Goal: Information Seeking & Learning: Learn about a topic

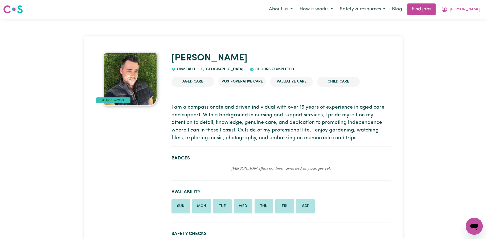
click at [479, 220] on div "Open messaging window" at bounding box center [474, 226] width 16 height 16
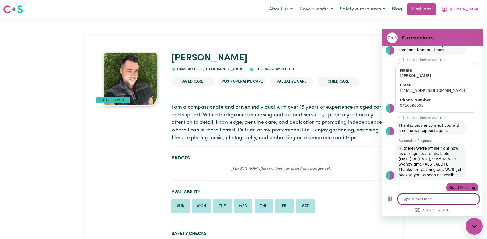
scroll to position [82, 0]
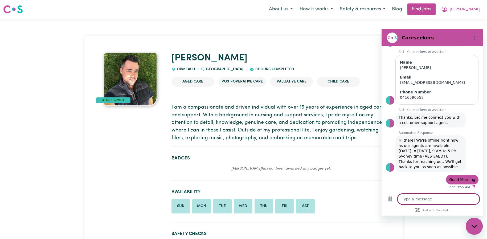
click at [393, 38] on figure at bounding box center [392, 37] width 11 height 11
click at [459, 200] on textarea at bounding box center [438, 199] width 82 height 11
type textarea "H"
type textarea "x"
type textarea "Hi"
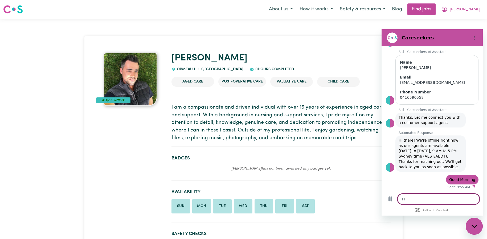
type textarea "x"
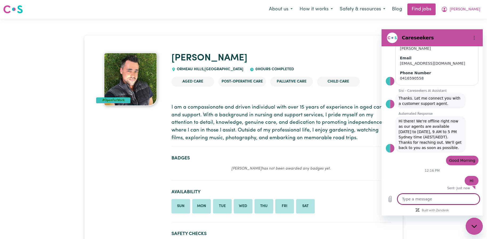
scroll to position [102, 0]
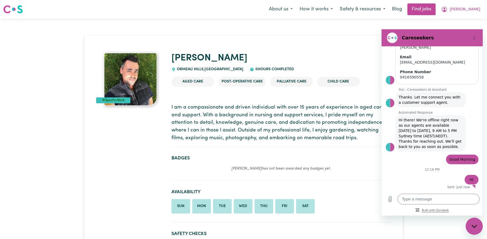
click at [439, 210] on icon "Built with Zendesk: Visit the Zendesk website in a new tab" at bounding box center [435, 210] width 27 height 3
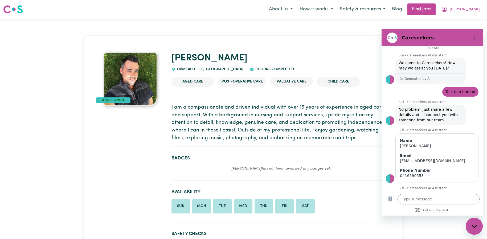
scroll to position [0, 0]
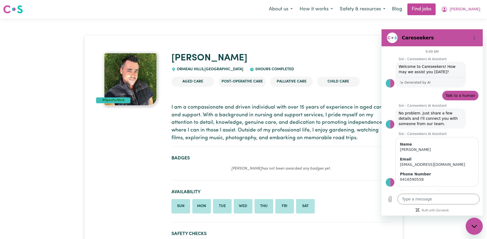
click at [408, 83] on p "Generated by AI" at bounding box center [417, 83] width 26 height 4
click at [394, 35] on figure at bounding box center [392, 37] width 11 height 11
click at [471, 35] on button "Options menu" at bounding box center [474, 37] width 11 height 11
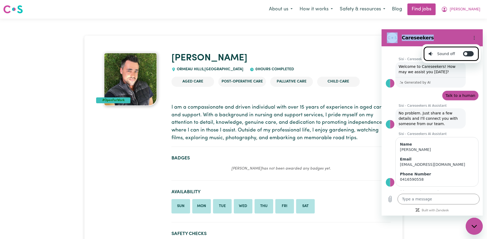
click at [446, 53] on div "Sound off" at bounding box center [442, 53] width 26 height 5
checkbox input "true"
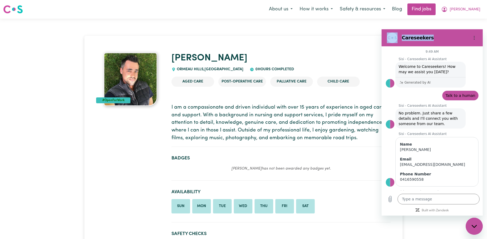
click at [445, 53] on div "9:49 AM" at bounding box center [431, 52] width 101 height 4
click at [475, 35] on button "Options menu" at bounding box center [474, 37] width 11 height 11
click at [470, 56] on li "Sound on Toggle sound notifications" at bounding box center [451, 54] width 55 height 14
checkbox input "false"
click at [471, 223] on div "Close messaging window" at bounding box center [474, 226] width 16 height 16
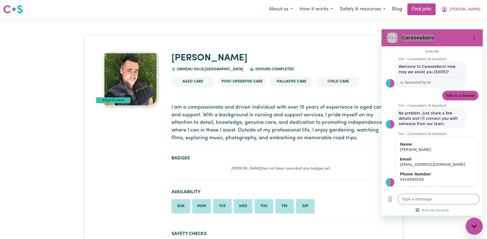
type textarea "x"
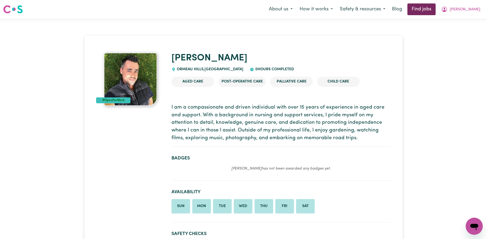
click at [435, 11] on link "Find jobs" at bounding box center [421, 9] width 28 height 12
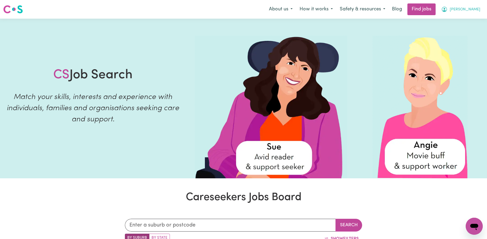
click at [476, 11] on span "[PERSON_NAME]" at bounding box center [465, 10] width 31 height 6
click at [471, 21] on link "My Account" at bounding box center [462, 21] width 42 height 10
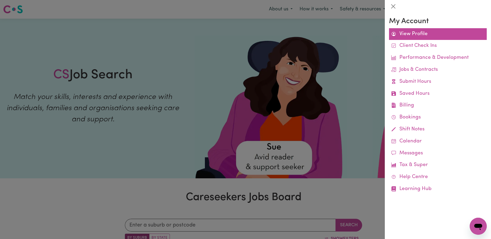
click at [424, 36] on link "View Profile" at bounding box center [438, 34] width 98 height 12
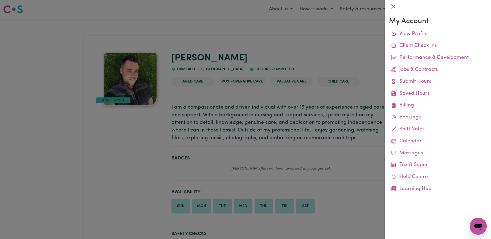
click at [339, 59] on div at bounding box center [245, 119] width 491 height 239
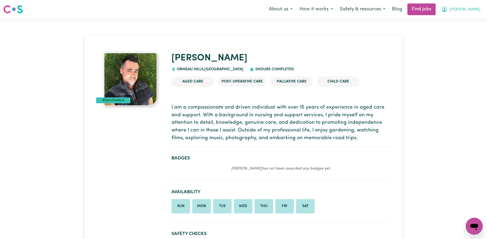
click at [477, 12] on span "[PERSON_NAME]" at bounding box center [465, 10] width 31 height 6
click at [454, 31] on link "My Dashboard" at bounding box center [462, 31] width 42 height 10
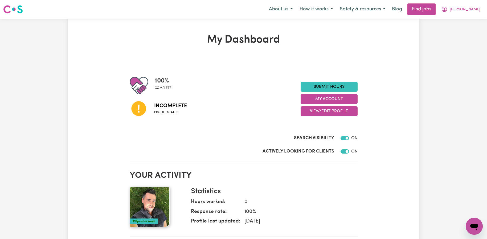
click at [189, 85] on div "100 % complete" at bounding box center [215, 85] width 171 height 19
drag, startPoint x: 335, startPoint y: 100, endPoint x: 330, endPoint y: 100, distance: 5.1
click at [330, 100] on button "My Account" at bounding box center [328, 99] width 57 height 10
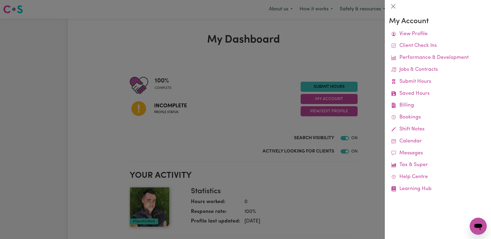
click at [337, 71] on div at bounding box center [245, 119] width 491 height 239
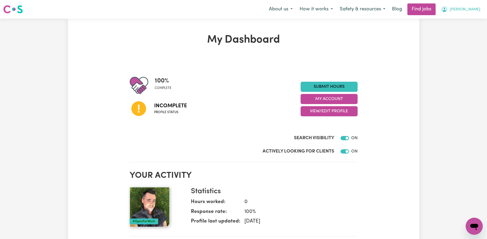
click at [471, 9] on span "[PERSON_NAME]" at bounding box center [465, 10] width 31 height 6
click at [460, 28] on link "My Dashboard" at bounding box center [462, 31] width 42 height 10
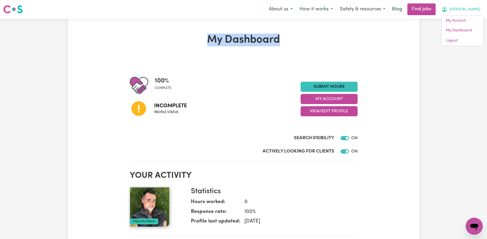
drag, startPoint x: 285, startPoint y: 40, endPoint x: 166, endPoint y: 43, distance: 119.5
click at [148, 46] on h1 "My Dashboard" at bounding box center [244, 40] width 228 height 13
click at [180, 39] on h1 "My Dashboard" at bounding box center [244, 40] width 228 height 13
drag, startPoint x: 197, startPoint y: 42, endPoint x: 282, endPoint y: 44, distance: 84.1
click at [282, 44] on h1 "My Dashboard" at bounding box center [244, 40] width 228 height 13
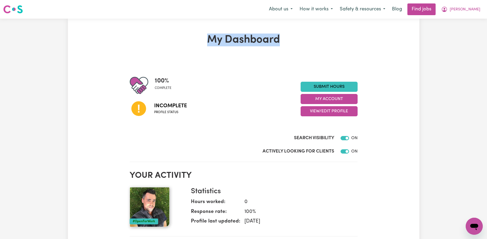
click at [282, 44] on h1 "My Dashboard" at bounding box center [244, 40] width 228 height 13
drag, startPoint x: 173, startPoint y: 87, endPoint x: 158, endPoint y: 86, distance: 15.7
click at [158, 86] on div "100 % complete" at bounding box center [165, 85] width 21 height 19
click at [158, 86] on span "complete" at bounding box center [163, 88] width 17 height 5
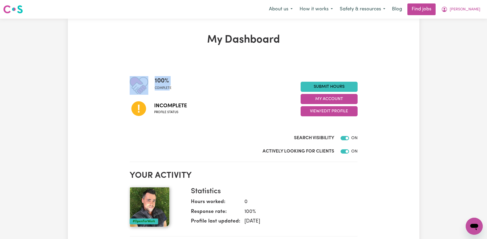
drag, startPoint x: 154, startPoint y: 80, endPoint x: 170, endPoint y: 88, distance: 17.6
click at [170, 88] on div "100 % complete" at bounding box center [215, 85] width 171 height 19
click at [170, 88] on span "complete" at bounding box center [163, 88] width 17 height 5
drag, startPoint x: 170, startPoint y: 88, endPoint x: 159, endPoint y: 89, distance: 11.4
click at [159, 89] on span "complete" at bounding box center [163, 88] width 17 height 5
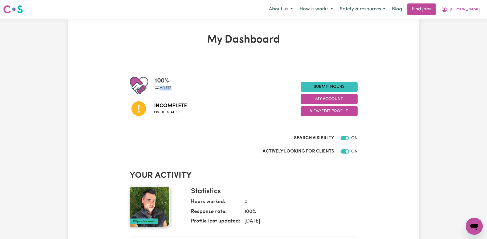
click at [159, 89] on span "complete" at bounding box center [163, 88] width 17 height 5
drag, startPoint x: 154, startPoint y: 79, endPoint x: 171, endPoint y: 87, distance: 18.7
click at [171, 87] on div "100 % complete" at bounding box center [165, 85] width 21 height 19
click at [172, 87] on div "100 % complete" at bounding box center [165, 85] width 21 height 19
click at [171, 86] on div "100 % complete" at bounding box center [165, 85] width 21 height 19
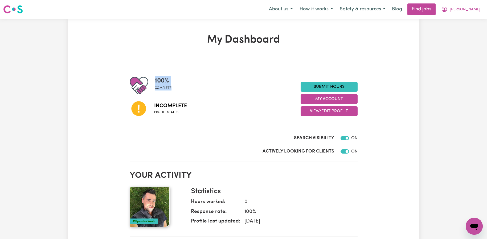
click at [171, 86] on div "100 % complete" at bounding box center [165, 85] width 21 height 19
click at [173, 87] on div "100 % complete" at bounding box center [165, 85] width 21 height 19
click at [173, 88] on div "100 % complete" at bounding box center [165, 85] width 21 height 19
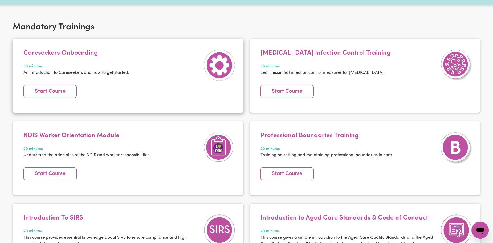
scroll to position [106, 0]
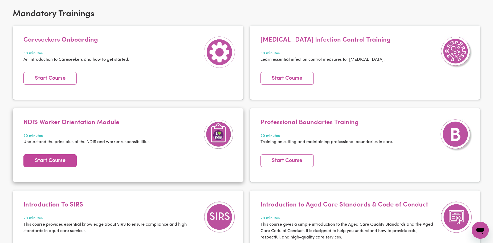
click at [69, 164] on link "Start Course" at bounding box center [49, 160] width 53 height 13
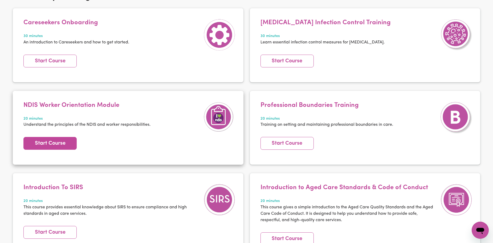
scroll to position [133, 0]
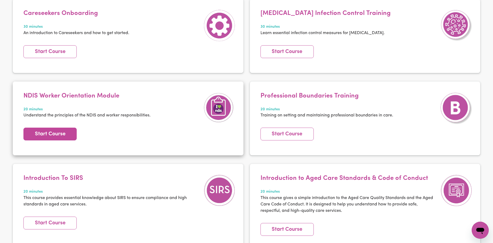
click at [66, 133] on link "Start Course" at bounding box center [49, 133] width 53 height 13
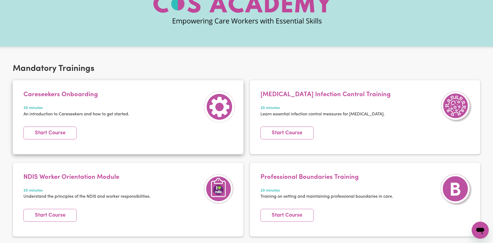
scroll to position [53, 0]
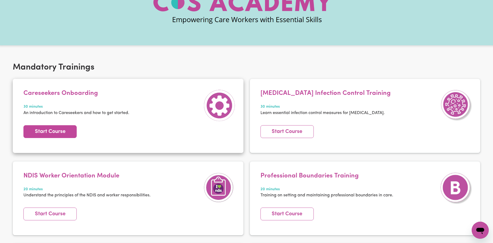
click at [53, 133] on link "Start Course" at bounding box center [49, 131] width 53 height 13
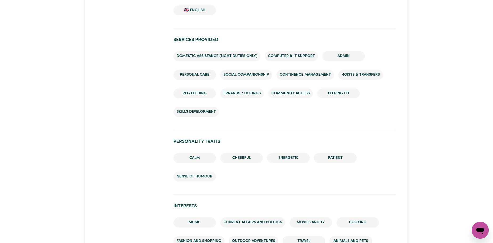
scroll to position [426, 0]
